Goal: Find specific page/section: Find specific page/section

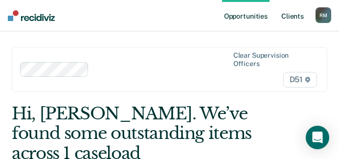
click at [296, 15] on link "Client s" at bounding box center [292, 15] width 26 height 31
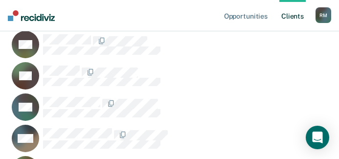
scroll to position [772, 0]
